Goal: Task Accomplishment & Management: Manage account settings

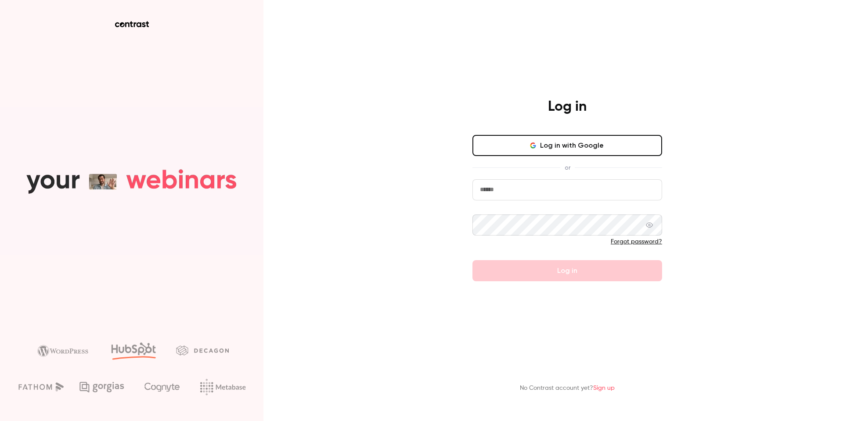
click at [541, 139] on button "Log in with Google" at bounding box center [567, 145] width 190 height 21
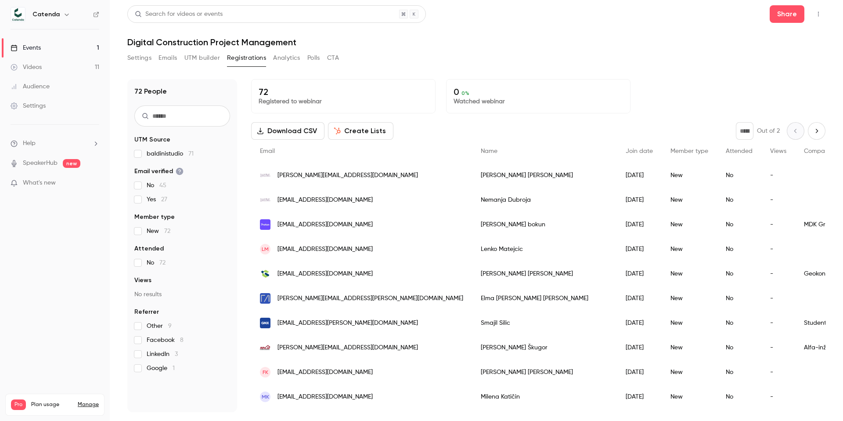
click at [812, 132] on icon "Next page" at bounding box center [817, 130] width 10 height 7
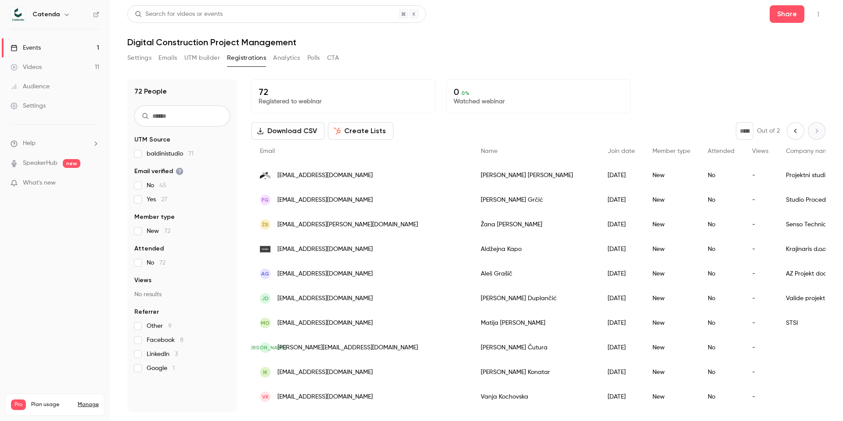
click at [806, 132] on div "* Out of 2" at bounding box center [781, 131] width 90 height 18
drag, startPoint x: 619, startPoint y: 135, endPoint x: 519, endPoint y: 143, distance: 100.0
click at [519, 143] on div "Download CSV Create Lists * Out of 2 Email Name Join date Member type Attended …" at bounding box center [538, 413] width 574 height 582
click at [805, 131] on div "* Out of 2" at bounding box center [781, 131] width 90 height 18
click at [791, 131] on icon "Previous page" at bounding box center [796, 130] width 10 height 7
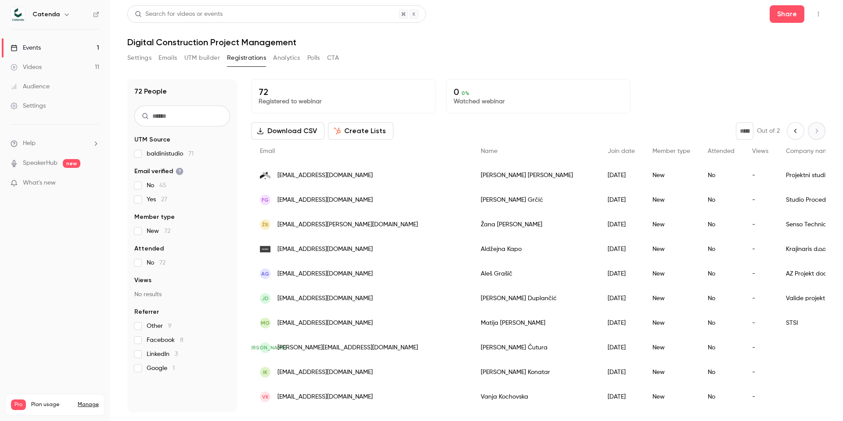
type input "*"
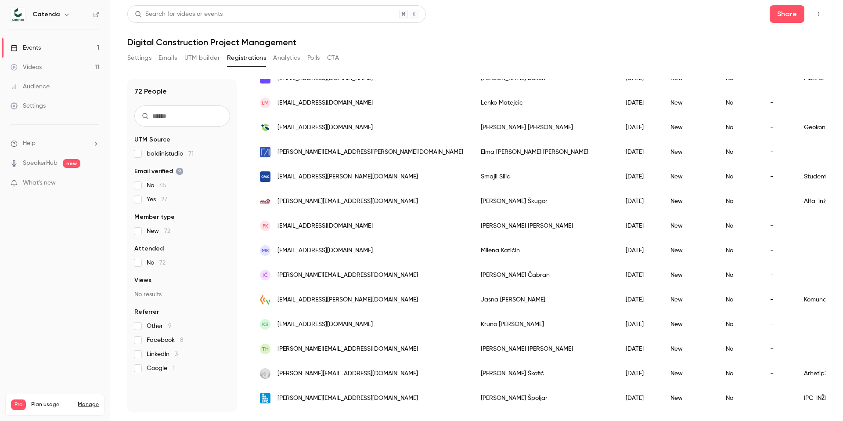
scroll to position [148, 0]
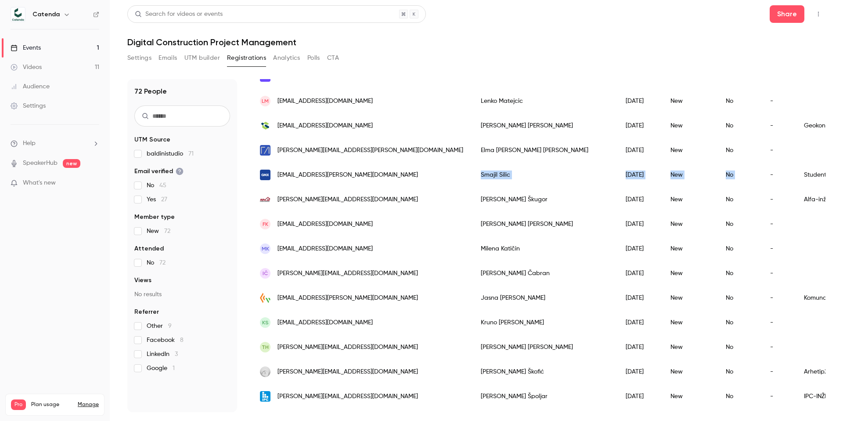
drag, startPoint x: 655, startPoint y: 166, endPoint x: 480, endPoint y: 168, distance: 175.2
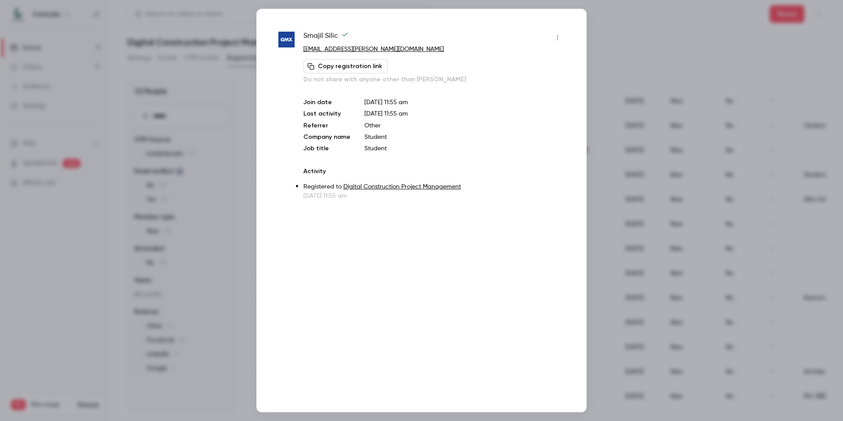
click at [651, 26] on div at bounding box center [421, 210] width 843 height 421
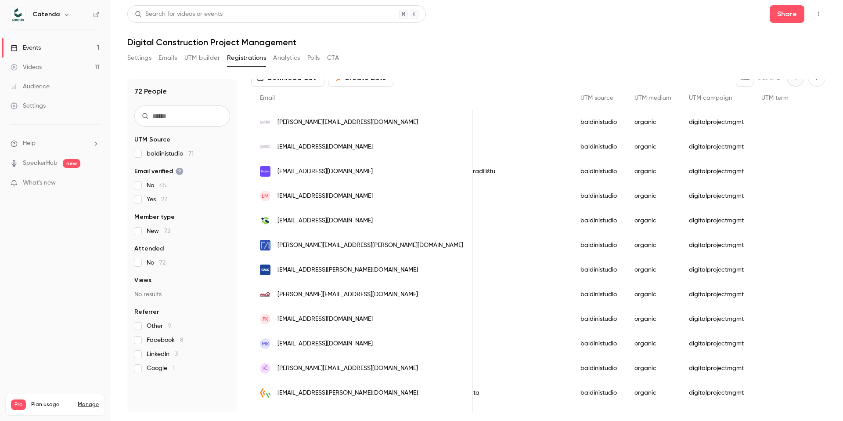
scroll to position [0, 0]
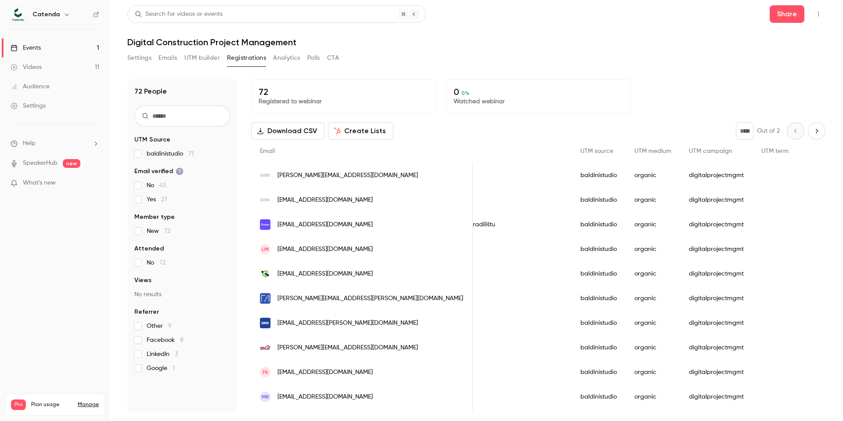
click at [150, 57] on button "Settings" at bounding box center [139, 58] width 24 height 14
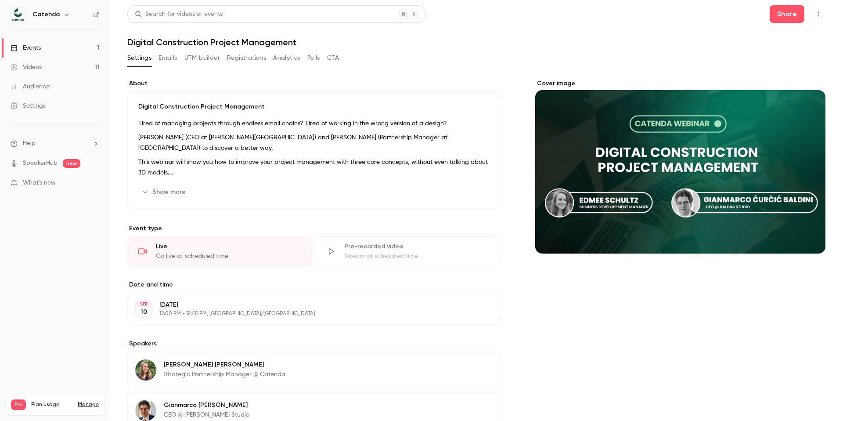
click at [73, 49] on link "Events 1" at bounding box center [55, 47] width 110 height 19
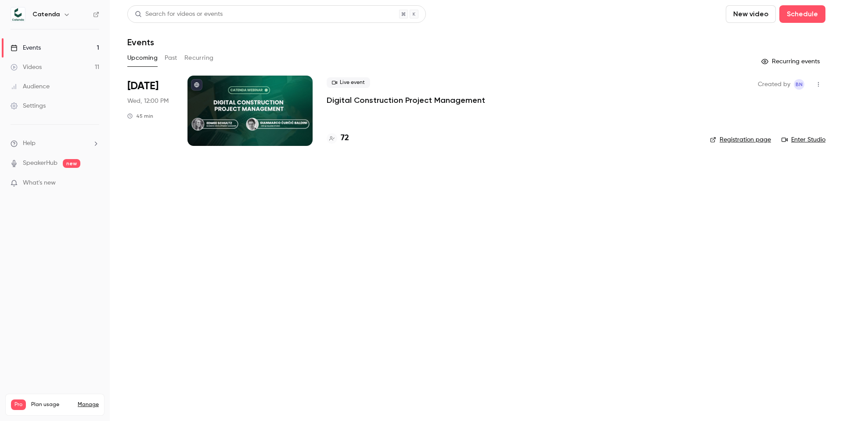
click at [448, 101] on p "Digital Construction Project Management" at bounding box center [406, 100] width 159 height 11
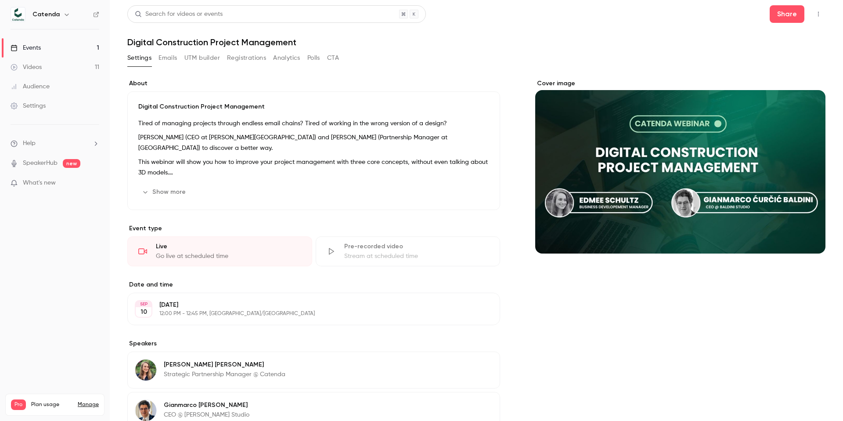
click at [815, 10] on button "button" at bounding box center [818, 14] width 14 height 14
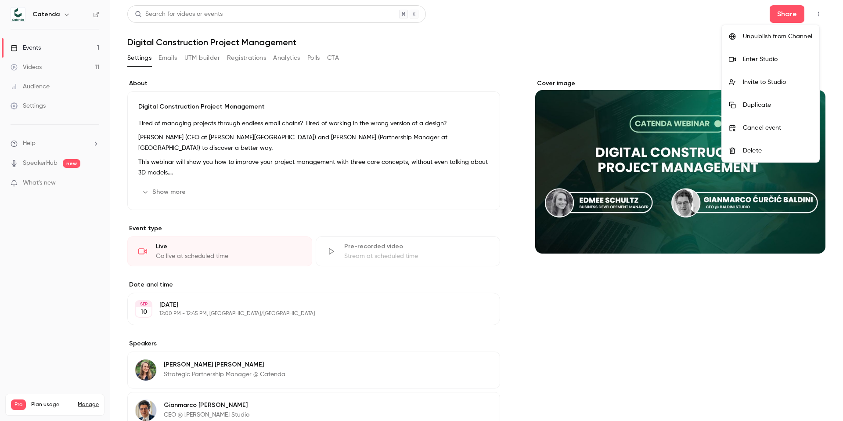
click at [754, 59] on div "Enter Studio" at bounding box center [777, 59] width 69 height 9
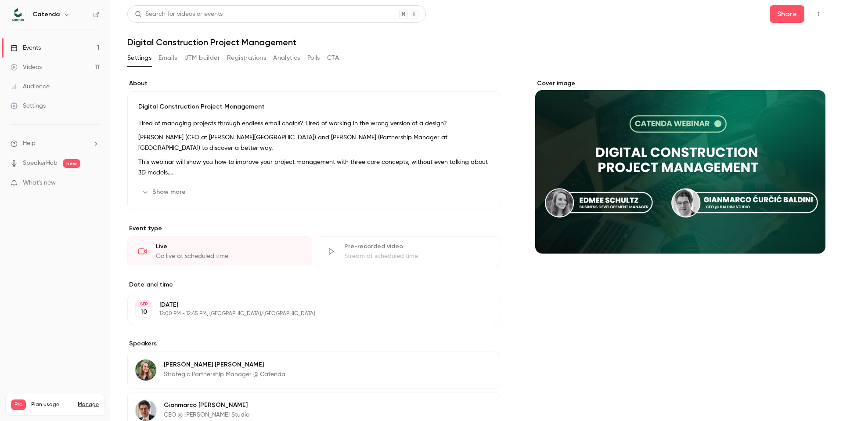
click at [813, 9] on button "button" at bounding box center [818, 14] width 14 height 14
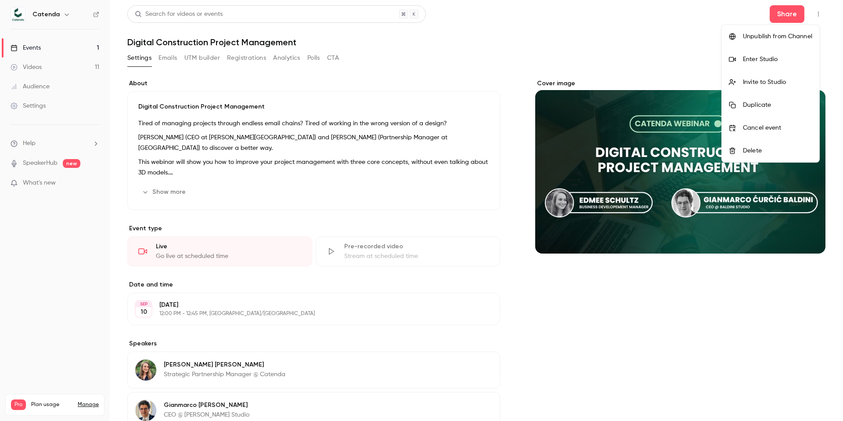
click at [792, 81] on div "Invite to Studio" at bounding box center [777, 82] width 69 height 9
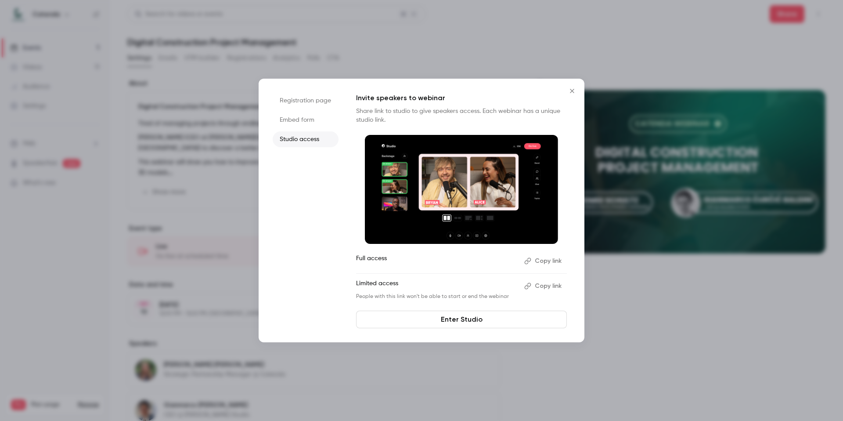
click at [536, 260] on button "Copy link" at bounding box center [544, 261] width 46 height 14
click at [570, 89] on icon "Close" at bounding box center [572, 91] width 4 height 4
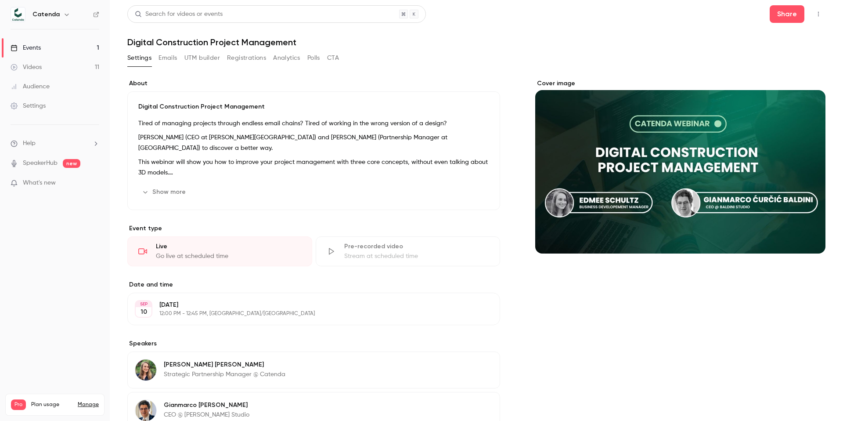
click at [226, 58] on div "Settings Emails UTM builder Registrations Analytics Polls CTA" at bounding box center [233, 58] width 212 height 14
click at [238, 59] on button "Registrations" at bounding box center [246, 58] width 39 height 14
